Goal: Entertainment & Leisure: Consume media (video, audio)

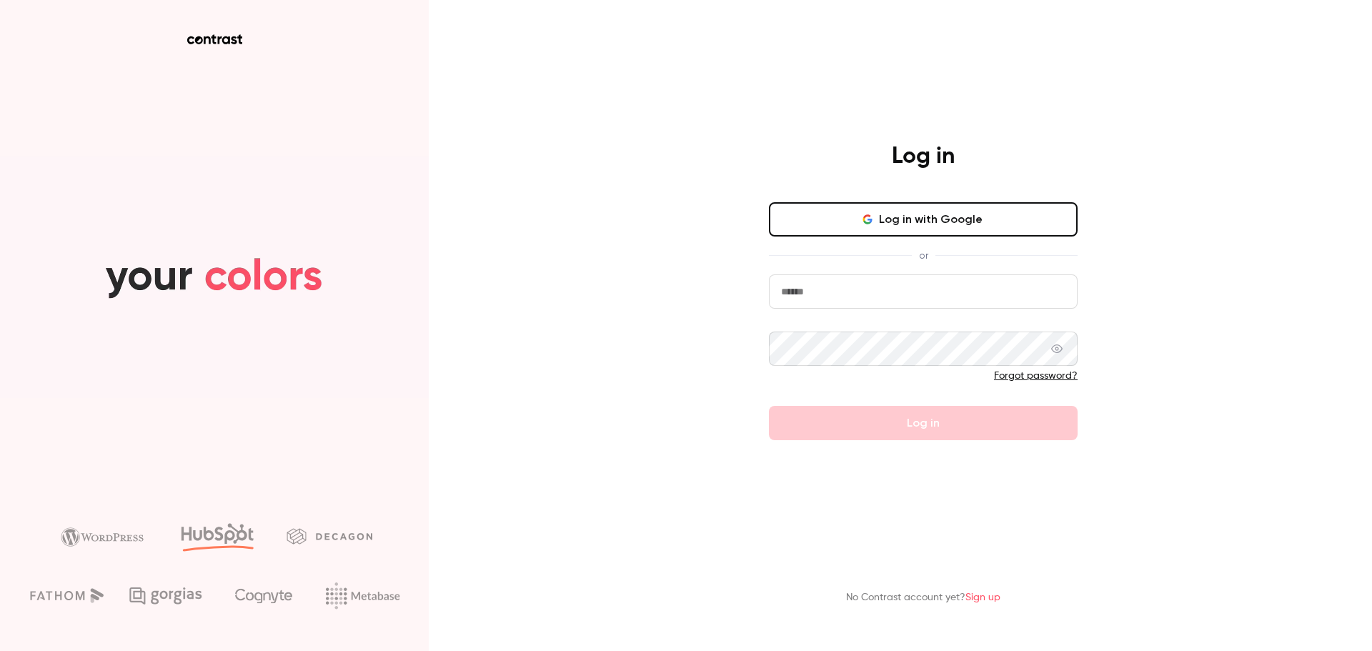
click at [896, 224] on button "Log in with Google" at bounding box center [923, 219] width 309 height 34
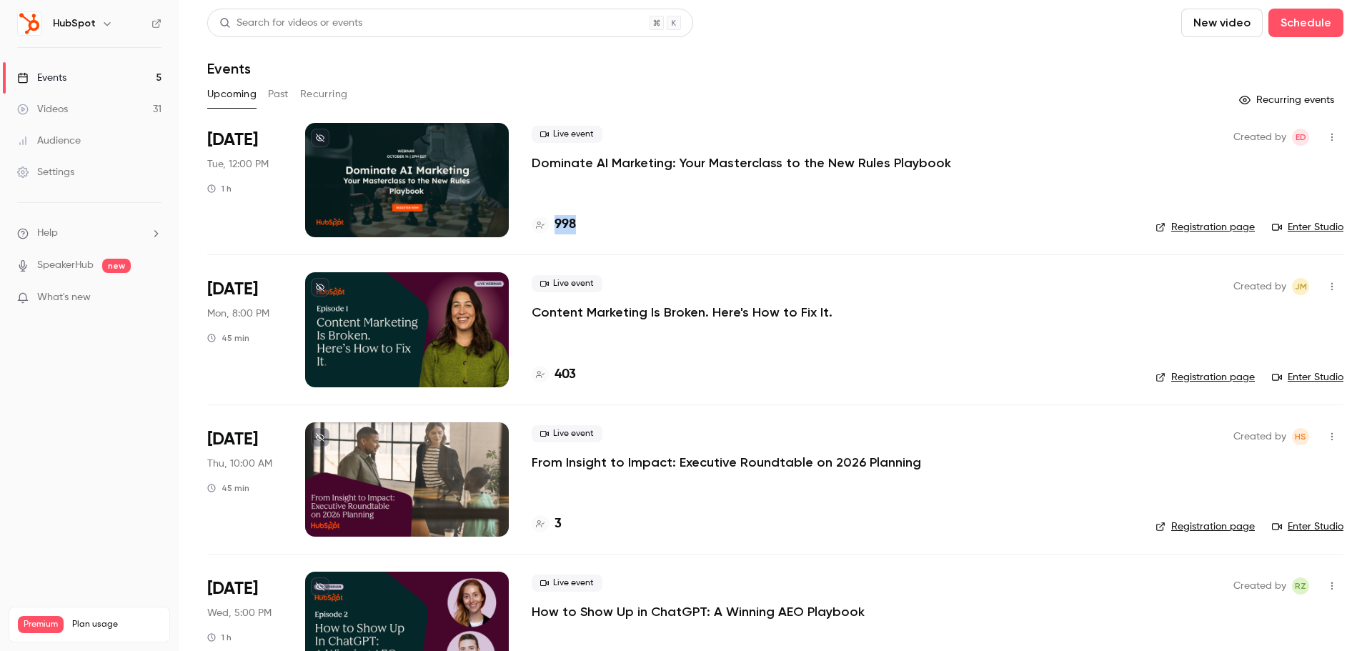
drag, startPoint x: 588, startPoint y: 231, endPoint x: 528, endPoint y: 228, distance: 60.1
click at [528, 228] on li "[DATE] Tue, 12:00 PM 1 h Live event Dominate AI Marketing: Your Masterclass to …" at bounding box center [775, 188] width 1136 height 131
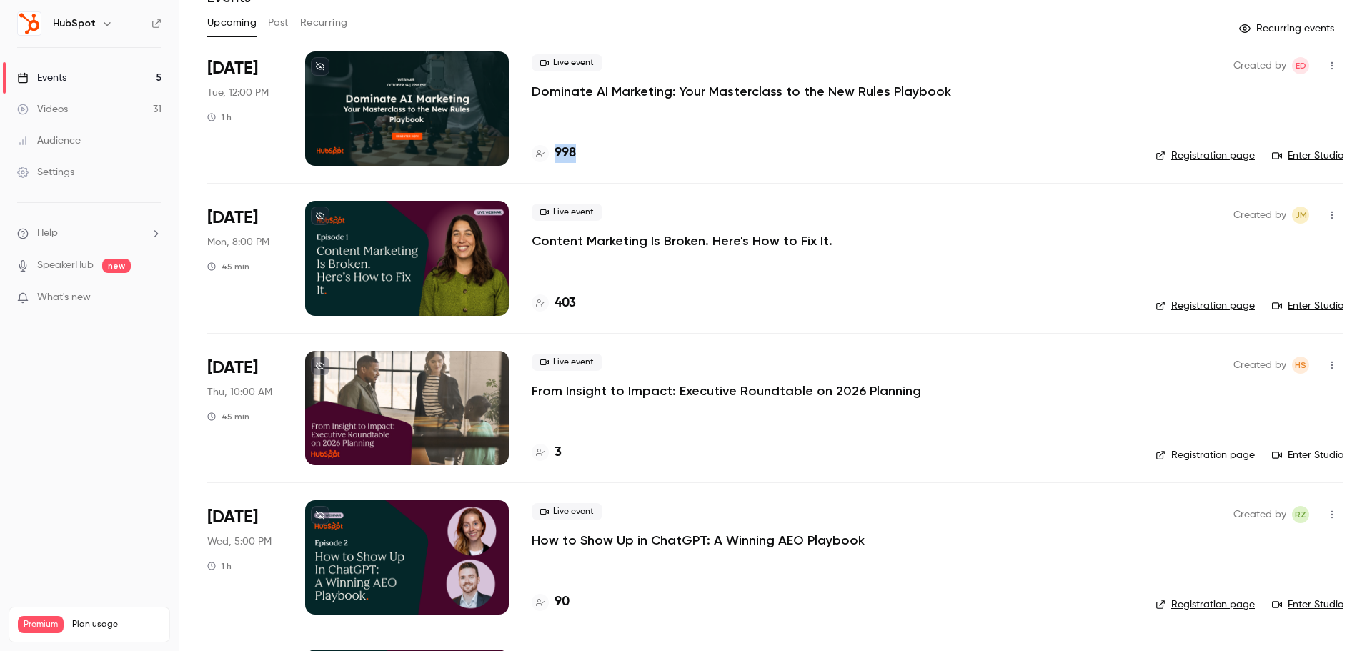
scroll to position [143, 0]
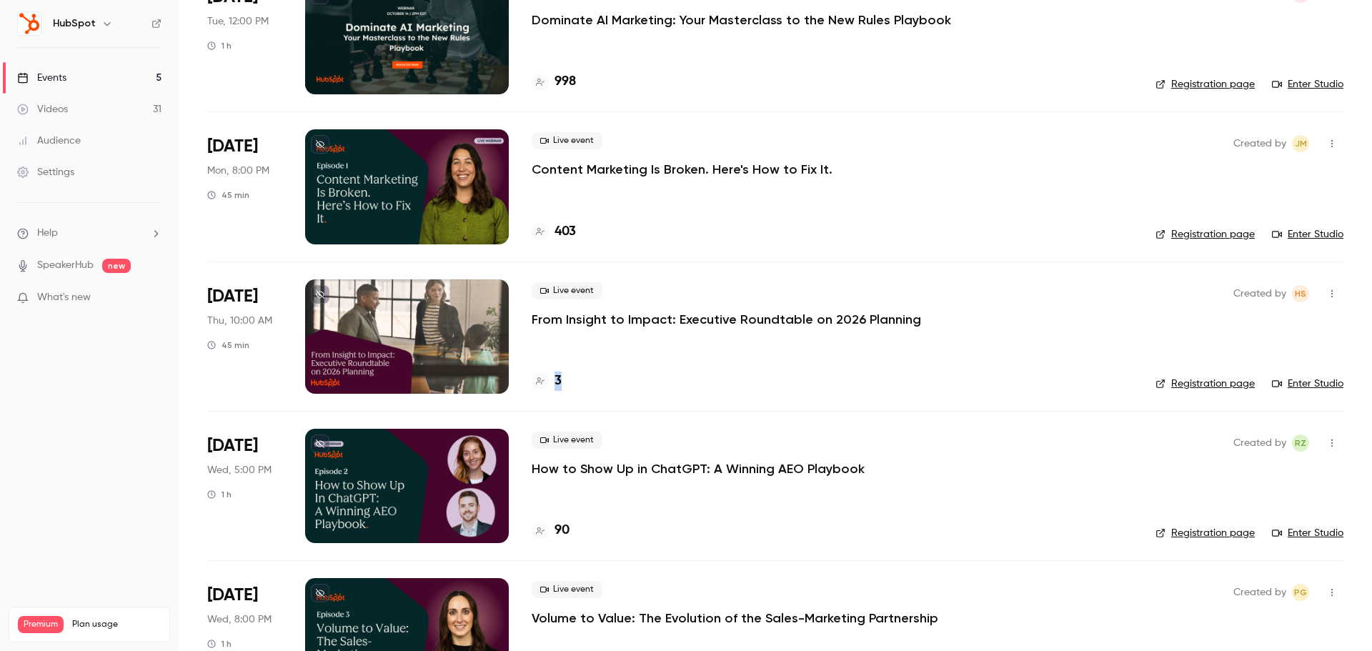
drag, startPoint x: 567, startPoint y: 380, endPoint x: 556, endPoint y: 382, distance: 11.6
click at [556, 382] on div "3" at bounding box center [831, 380] width 601 height 19
click at [79, 100] on link "Videos 31" at bounding box center [89, 109] width 179 height 31
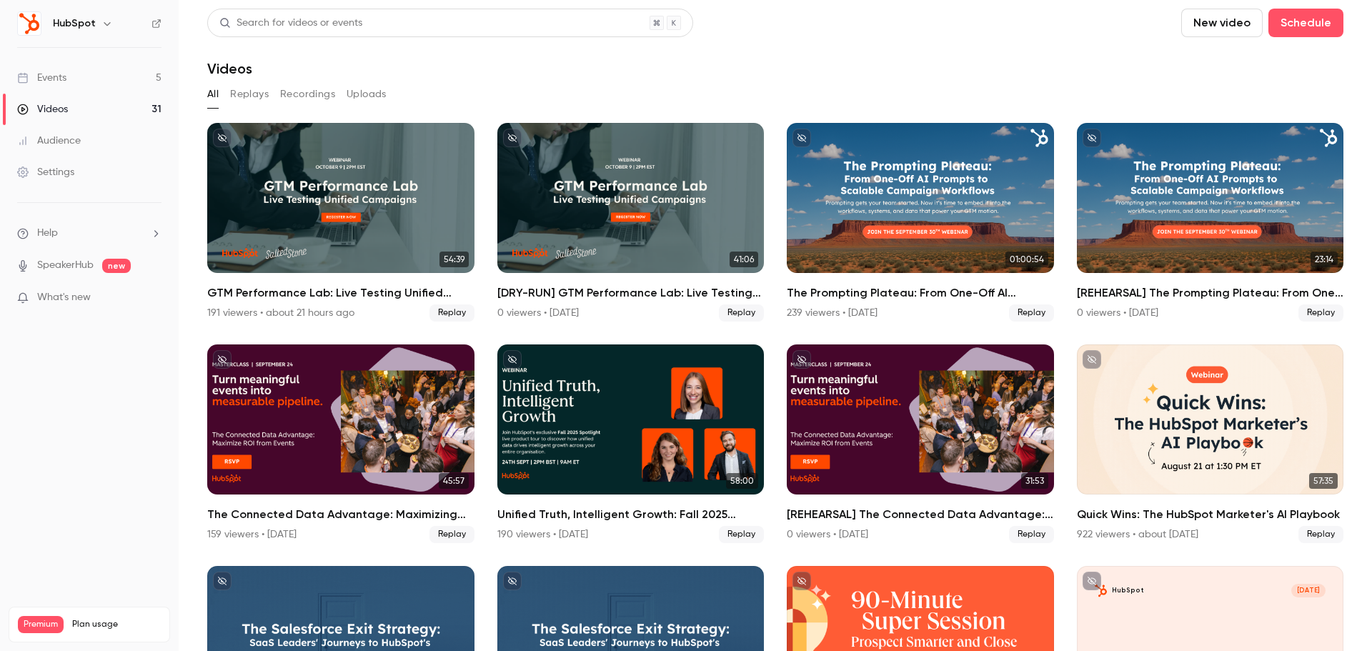
click at [259, 96] on button "Replays" at bounding box center [249, 94] width 39 height 23
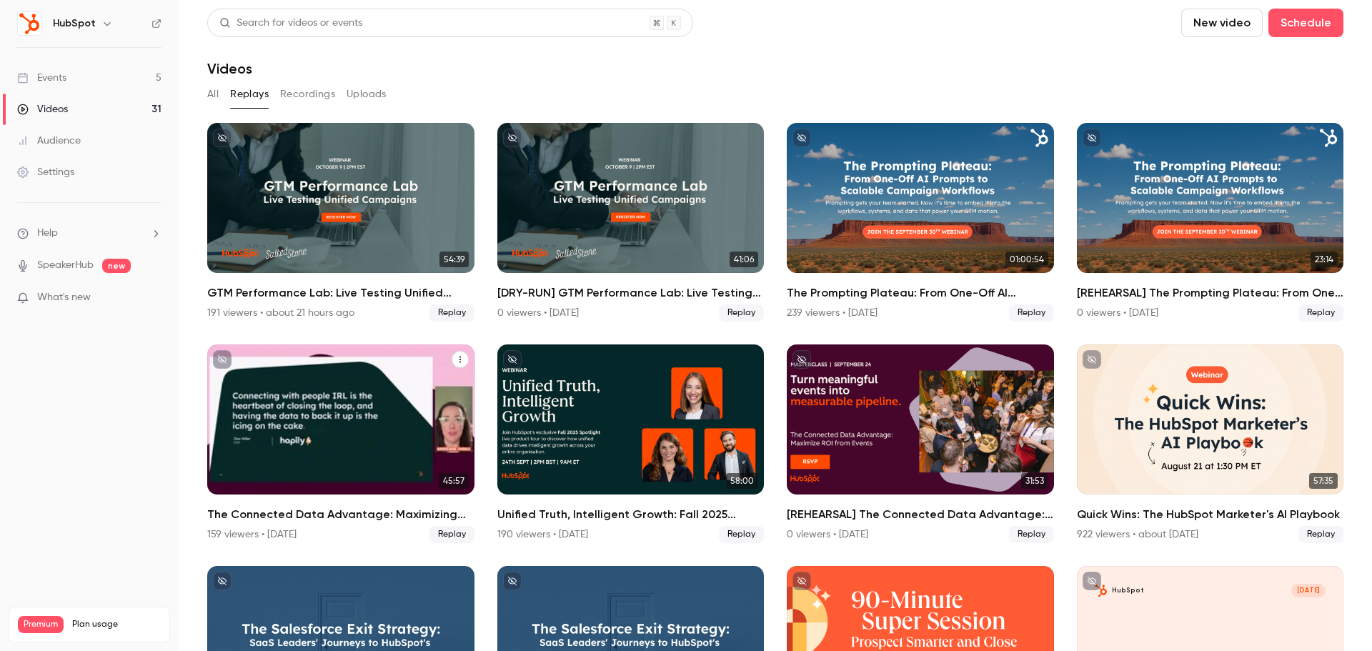
click at [299, 449] on div "The Connected Data Advantage: Maximizing ROI from In-Person Events" at bounding box center [340, 419] width 267 height 150
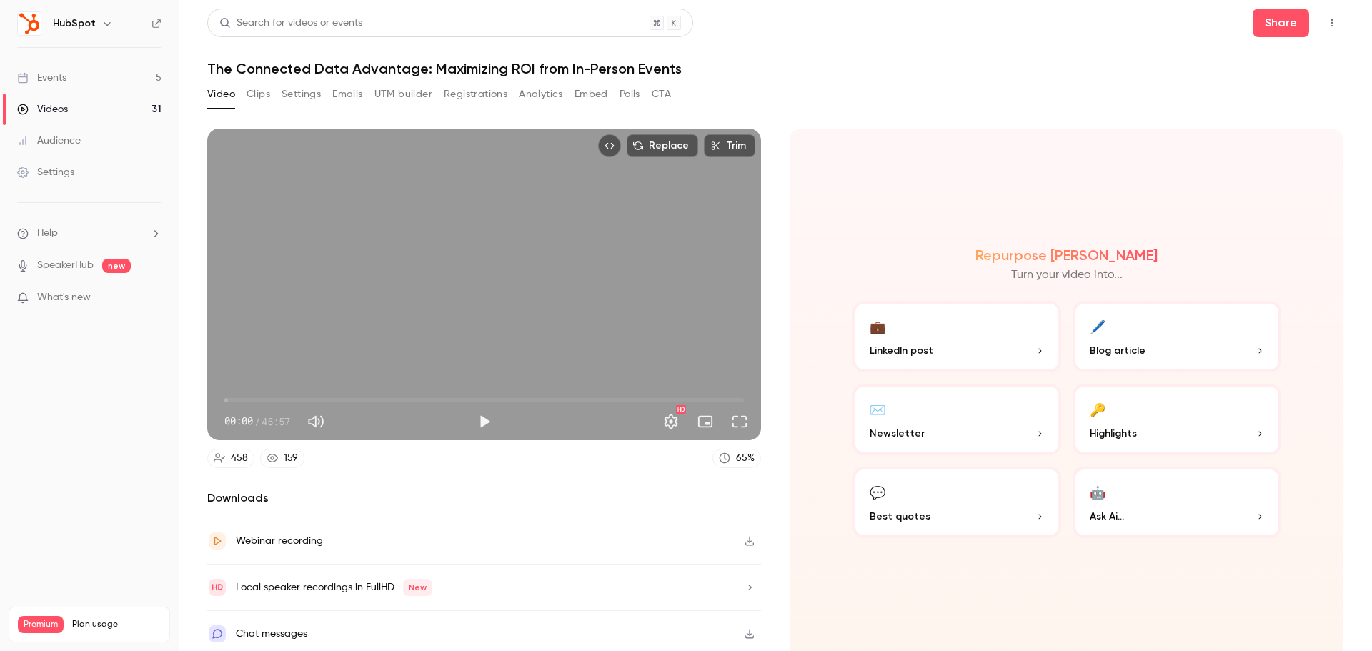
click at [547, 91] on button "Analytics" at bounding box center [541, 94] width 44 height 23
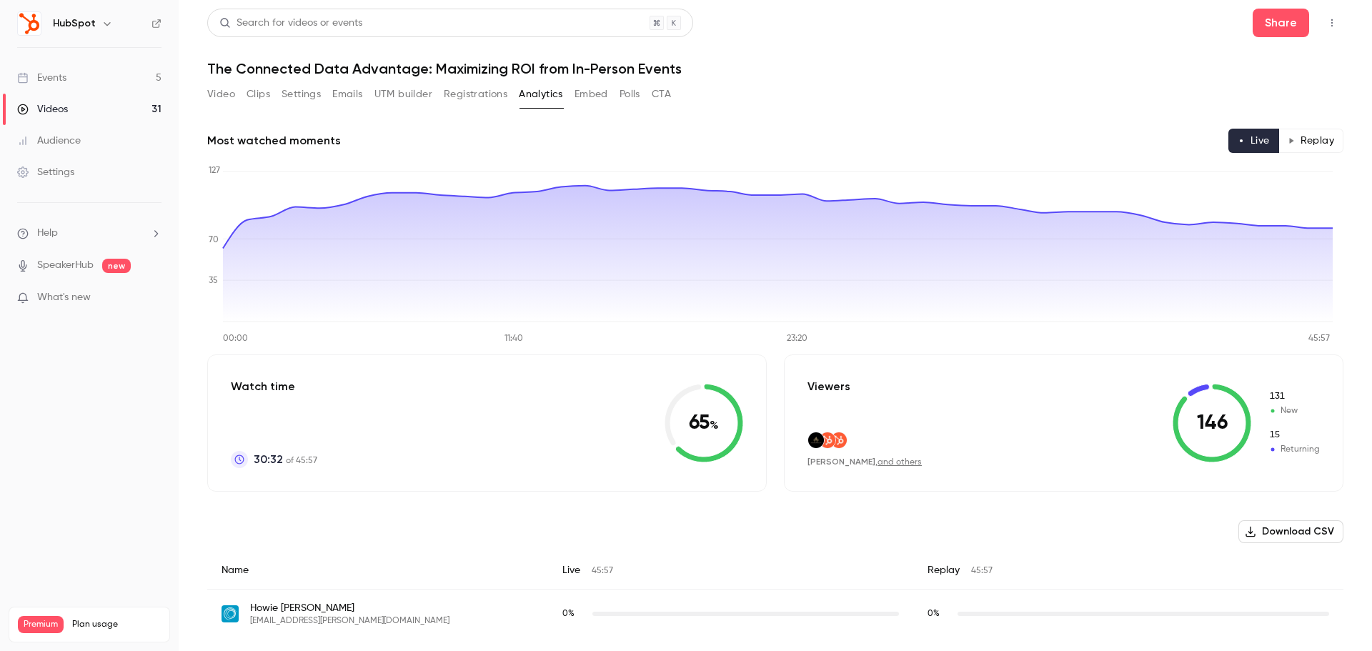
click at [1297, 139] on button "Replay" at bounding box center [1310, 141] width 65 height 24
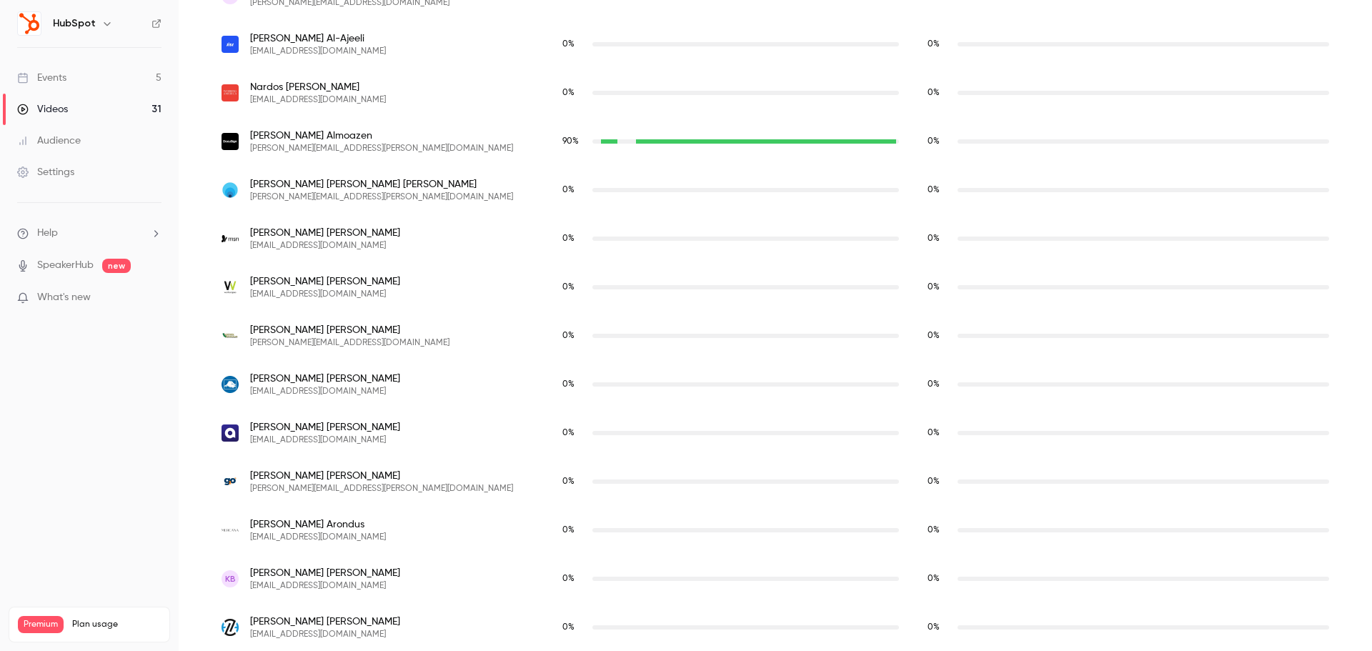
scroll to position [1164, 0]
